Goal: Task Accomplishment & Management: Complete application form

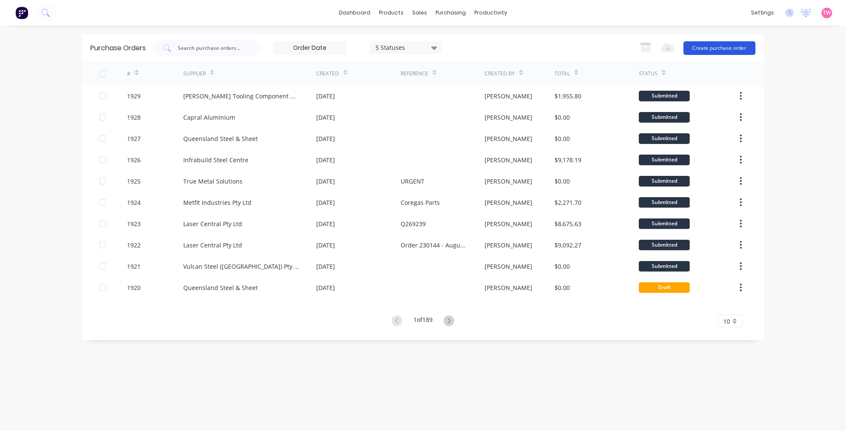
click at [710, 50] on button "Create purchase order" at bounding box center [720, 48] width 72 height 14
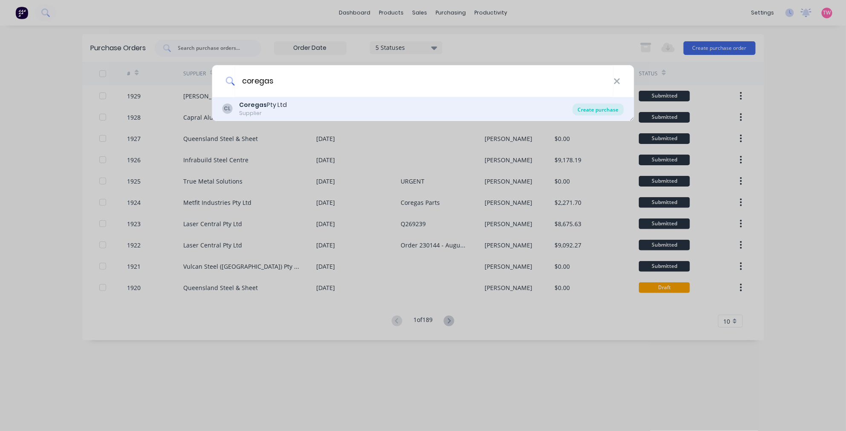
type input "coregas"
click at [593, 110] on div "Create purchase" at bounding box center [598, 110] width 51 height 12
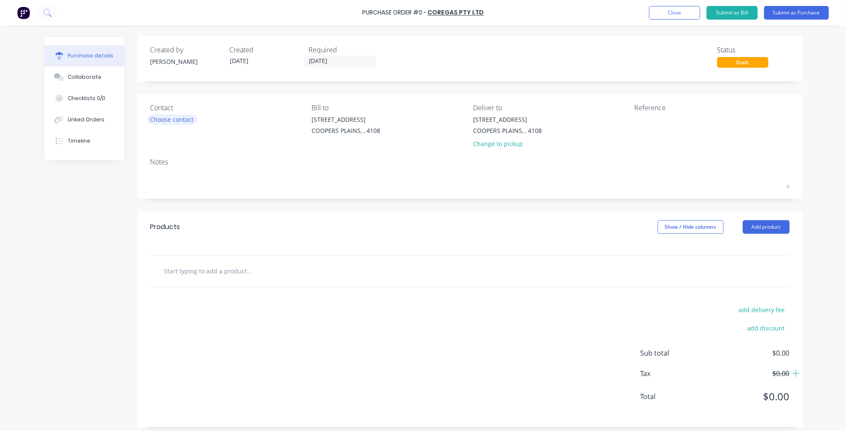
click at [168, 118] on div "Choose contact" at bounding box center [171, 119] width 43 height 9
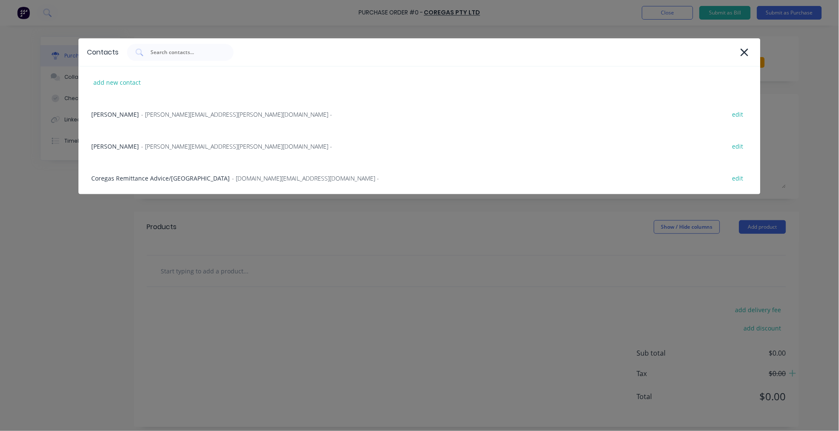
click at [52, 229] on div "Contacts add new contact [PERSON_NAME] - [PERSON_NAME][EMAIL_ADDRESS][PERSON_NA…" at bounding box center [419, 215] width 839 height 431
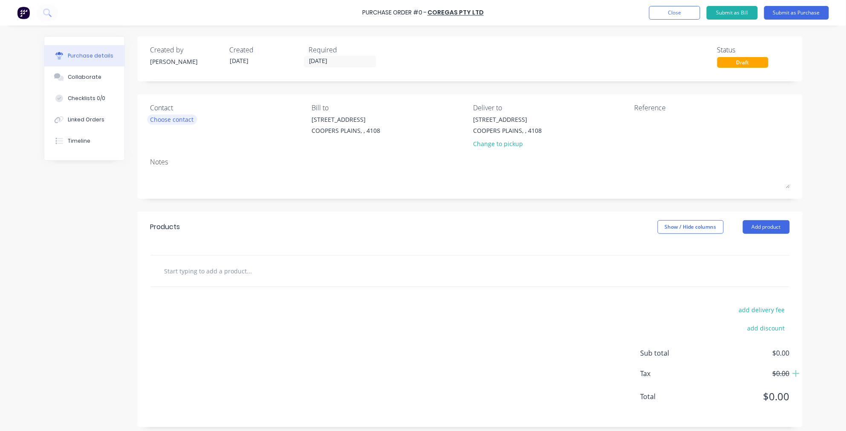
click at [182, 120] on div "Choose contact" at bounding box center [171, 119] width 43 height 9
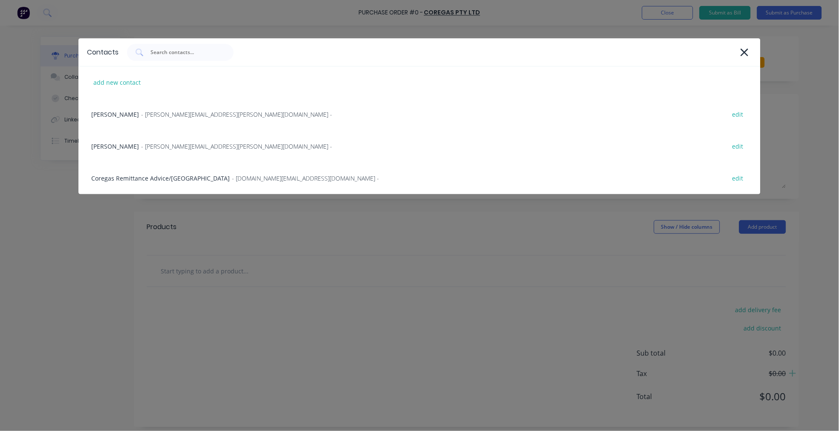
click at [93, 252] on div "Contacts add new contact [PERSON_NAME] - [PERSON_NAME][EMAIL_ADDRESS][PERSON_NA…" at bounding box center [419, 215] width 839 height 431
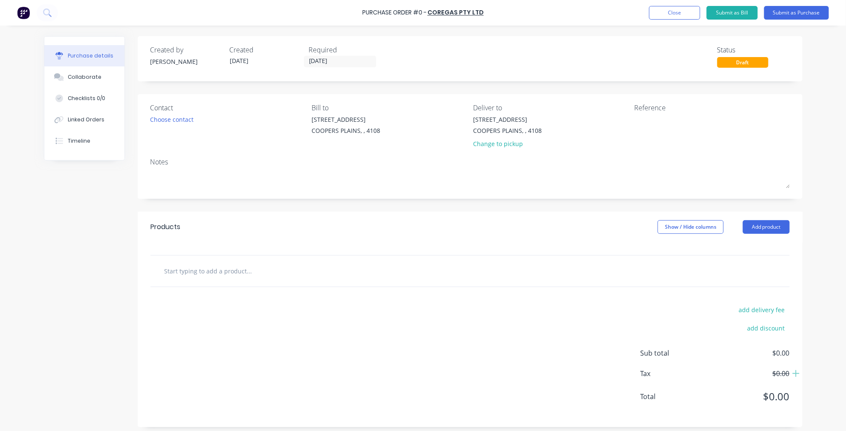
click at [225, 275] on input "text" at bounding box center [249, 271] width 170 height 17
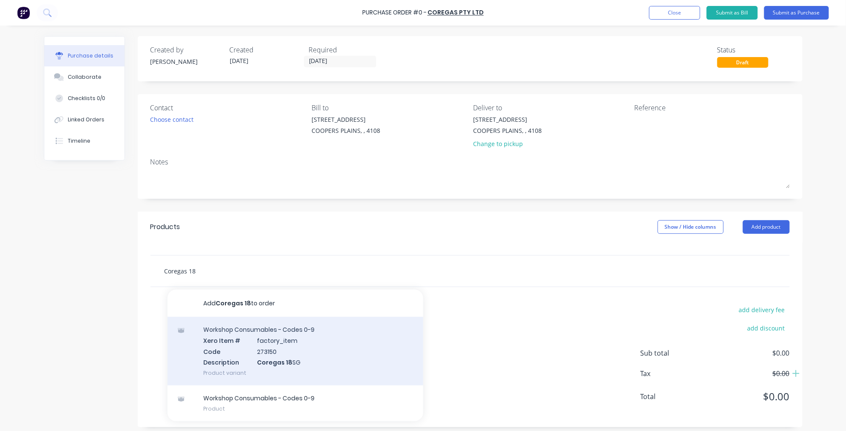
type input "Coregas 18"
click at [304, 343] on div "Workshop Consumables - Codes 0-9 Xero Item # factory_item Code 273150 Descripti…" at bounding box center [295, 351] width 256 height 69
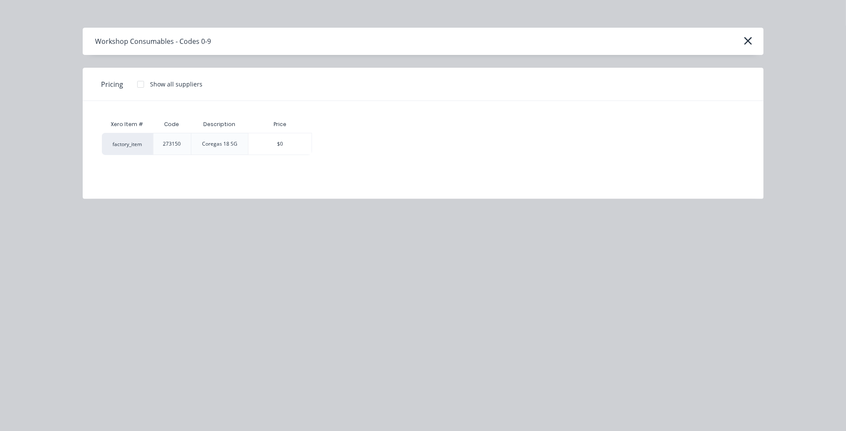
click at [139, 85] on div at bounding box center [140, 84] width 17 height 17
click at [338, 138] on div "$2.89" at bounding box center [341, 143] width 59 height 21
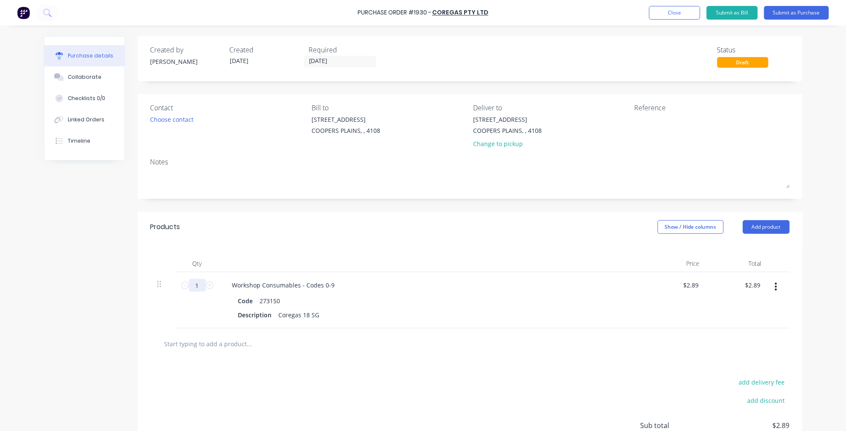
click at [195, 286] on input "1" at bounding box center [197, 285] width 17 height 13
type input "6"
type input "$17.34"
type input "6"
click at [242, 346] on input "text" at bounding box center [249, 343] width 170 height 17
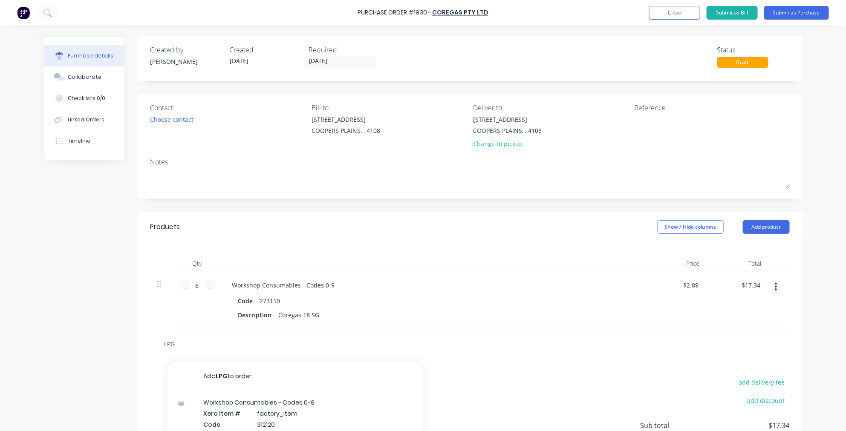
scroll to position [79, 0]
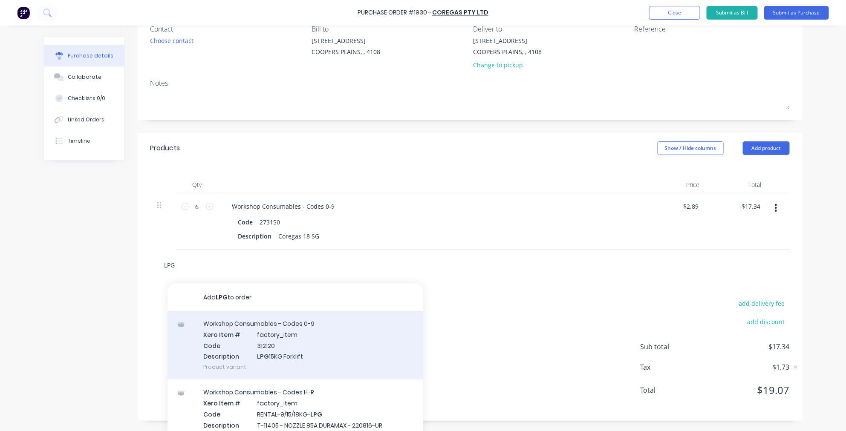
type input "LPG"
click at [307, 348] on div "Workshop Consumables - Codes 0-9 Xero Item # factory_item Code 312120 Descripti…" at bounding box center [295, 345] width 256 height 69
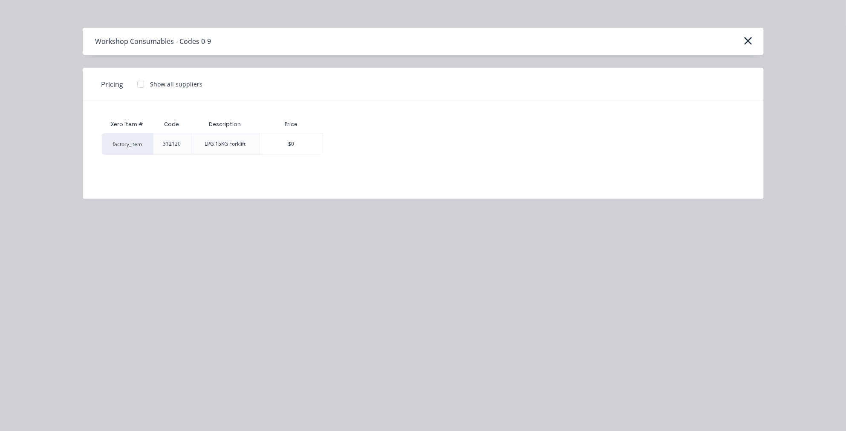
click at [143, 82] on div at bounding box center [140, 84] width 17 height 17
click at [344, 139] on div "$2.14" at bounding box center [352, 143] width 59 height 21
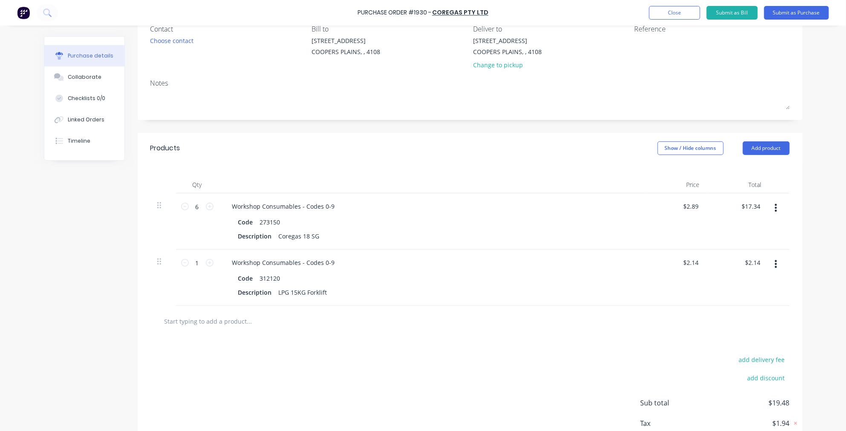
click at [232, 324] on input "text" at bounding box center [249, 321] width 170 height 17
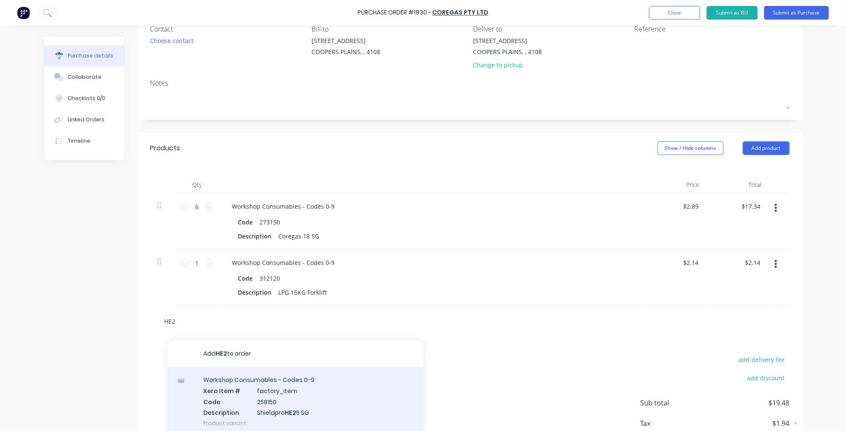
type input "HE2"
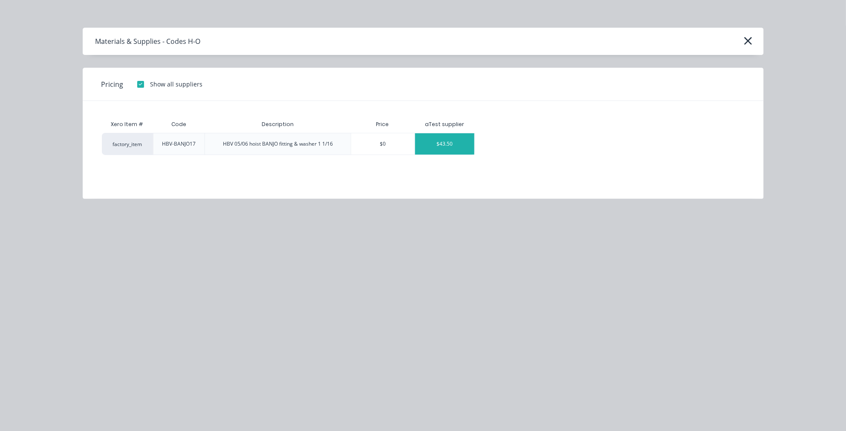
click at [435, 143] on div "$43.50" at bounding box center [444, 143] width 59 height 21
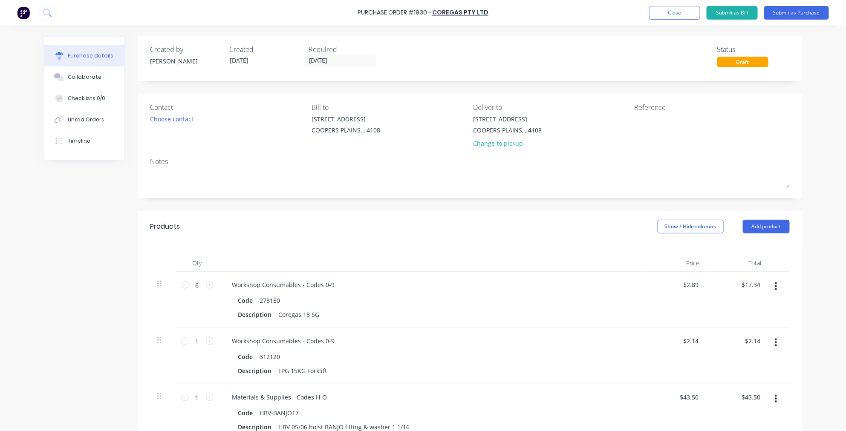
scroll to position [0, 0]
click at [791, 11] on button "Submit as Purchase" at bounding box center [796, 13] width 65 height 14
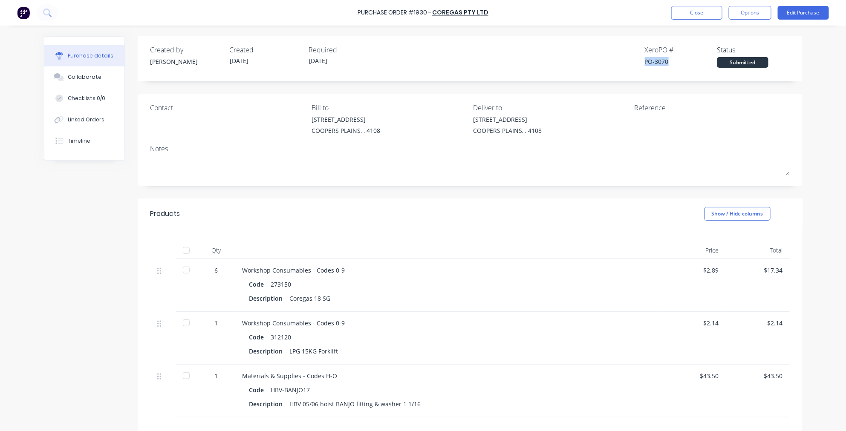
drag, startPoint x: 667, startPoint y: 60, endPoint x: 637, endPoint y: 58, distance: 29.5
click at [637, 58] on div "Created by [PERSON_NAME] Created [DATE] Required [DATE] Xero PO # PO-3070 Statu…" at bounding box center [469, 56] width 639 height 23
copy div "PO-3070"
drag, startPoint x: 429, startPoint y: 12, endPoint x: 413, endPoint y: 10, distance: 15.4
click at [413, 10] on div "Purchase Order #1930 -" at bounding box center [395, 13] width 74 height 9
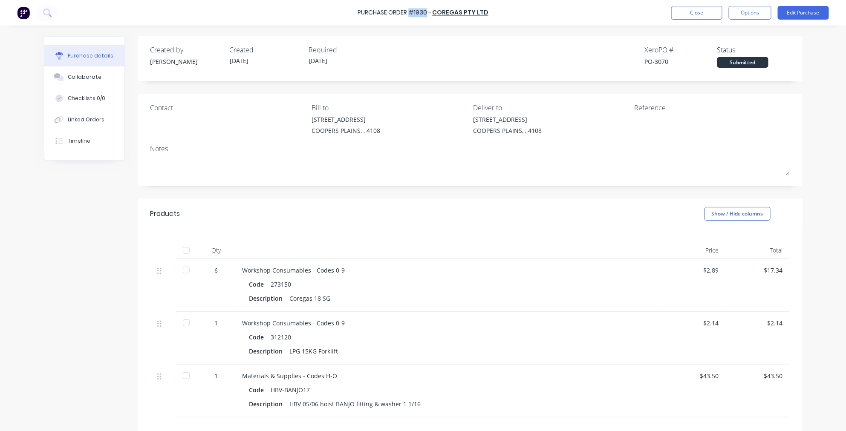
copy div "#1930"
